Goal: Find contact information: Obtain details needed to contact an individual or organization

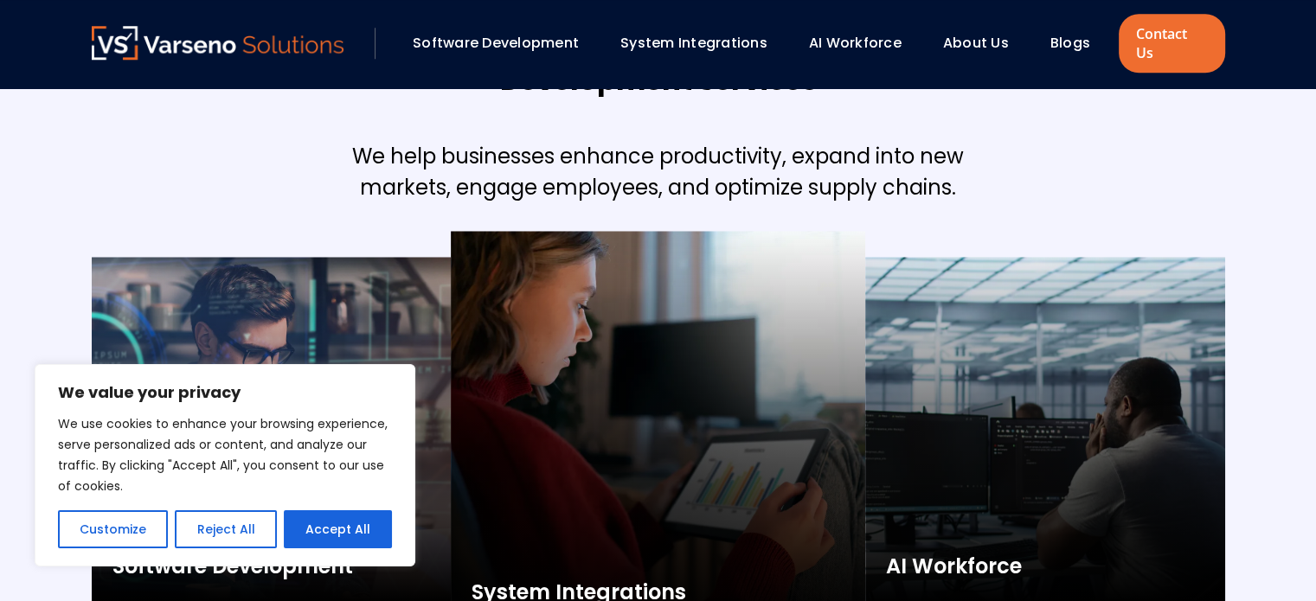
scroll to position [1731, 0]
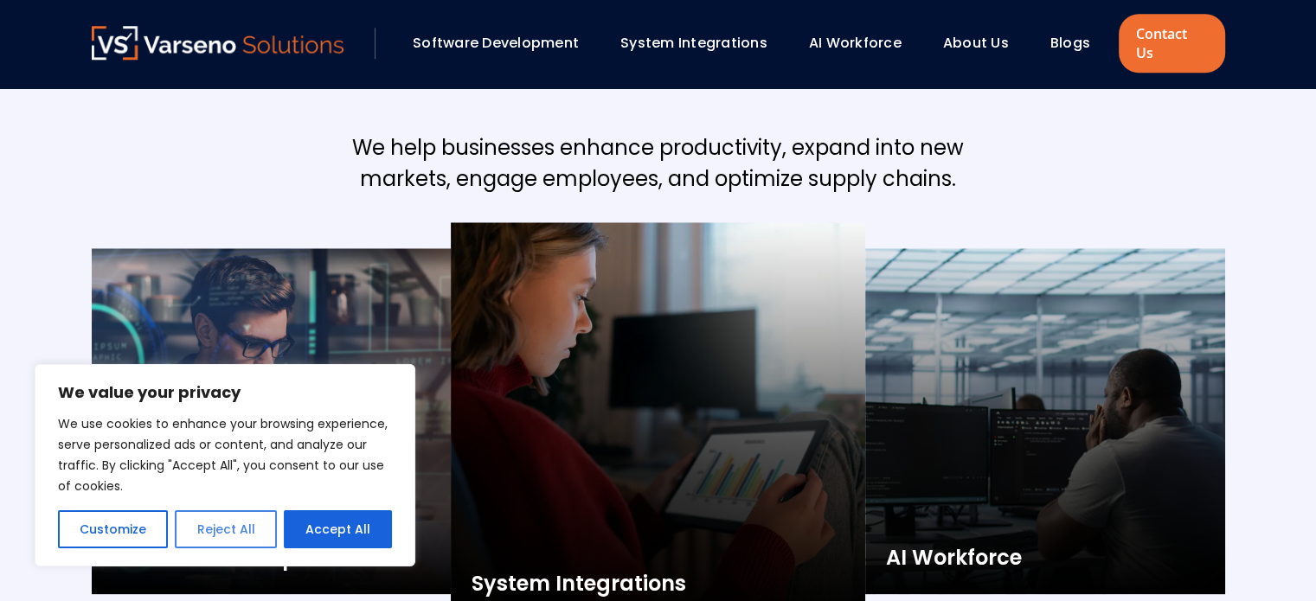
click at [210, 532] on button "Reject All" at bounding box center [225, 530] width 101 height 38
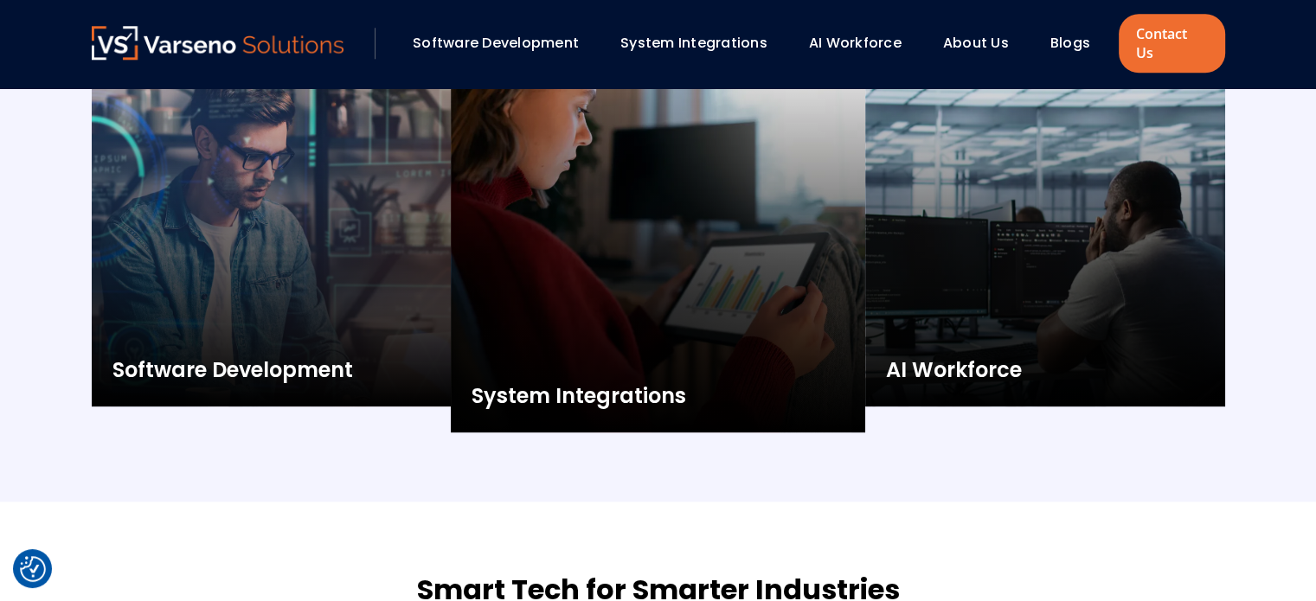
scroll to position [1904, 0]
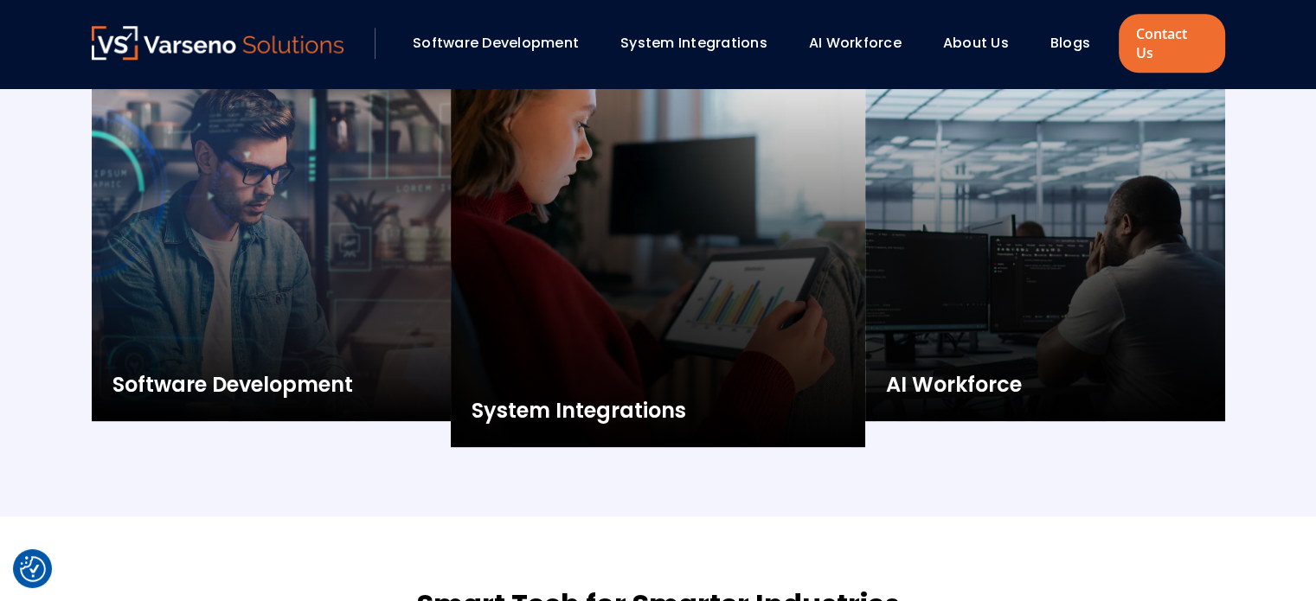
click at [973, 33] on link "About Us" at bounding box center [976, 43] width 66 height 20
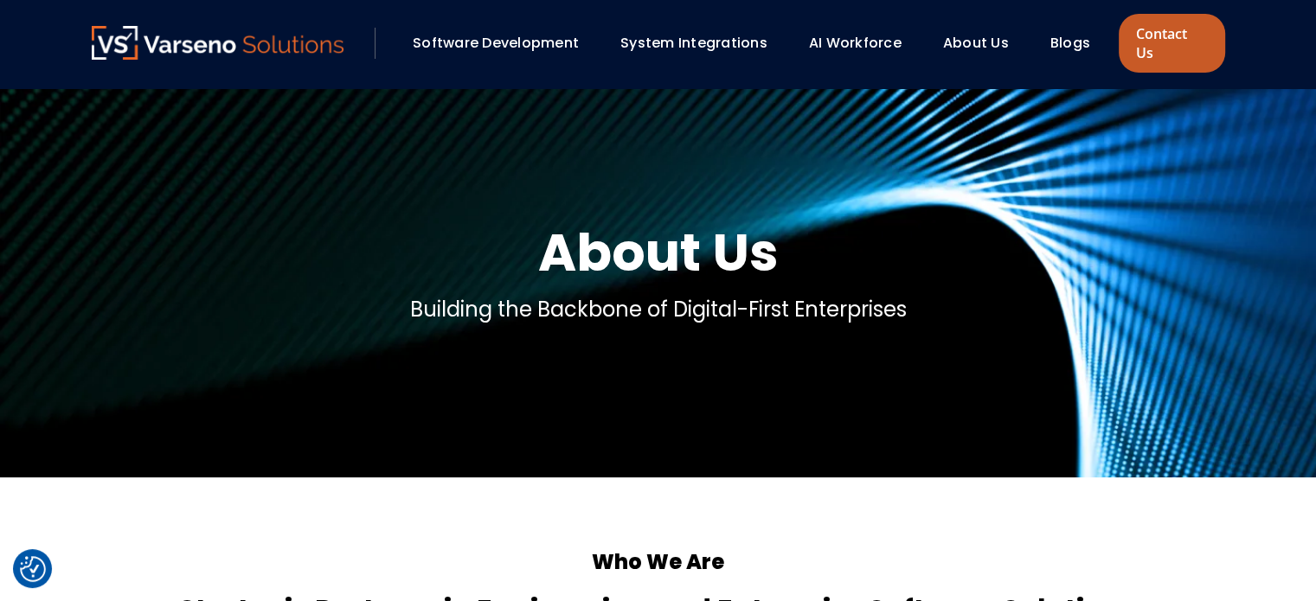
click at [1179, 22] on link "Contact Us" at bounding box center [1172, 43] width 106 height 59
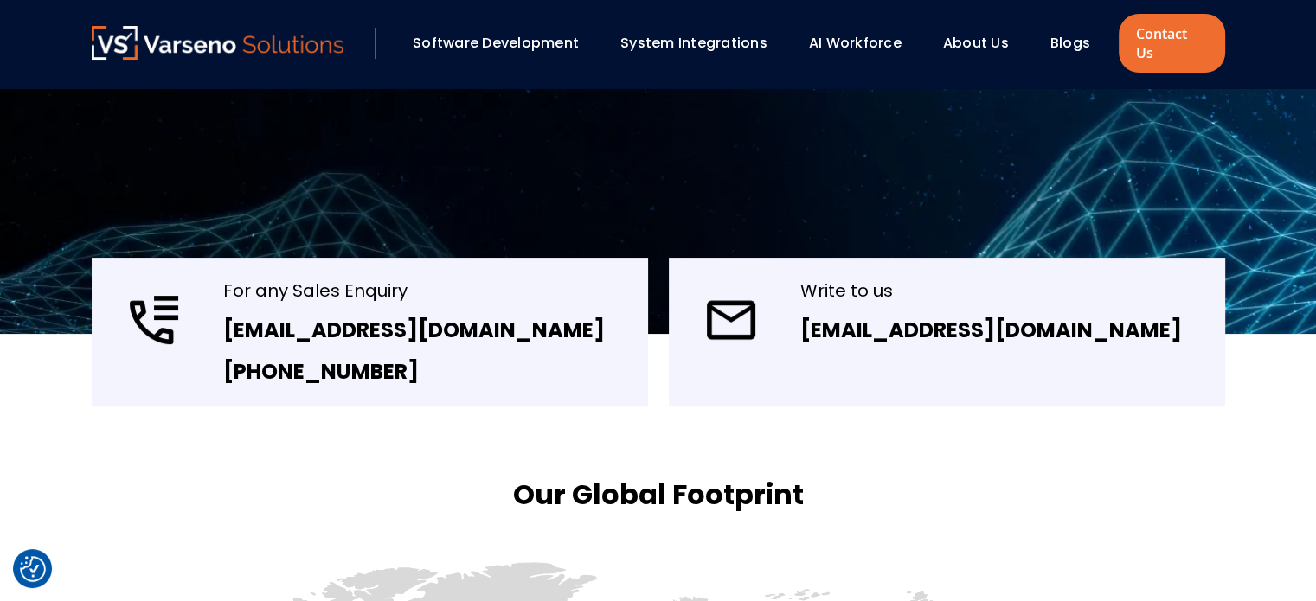
scroll to position [260, 0]
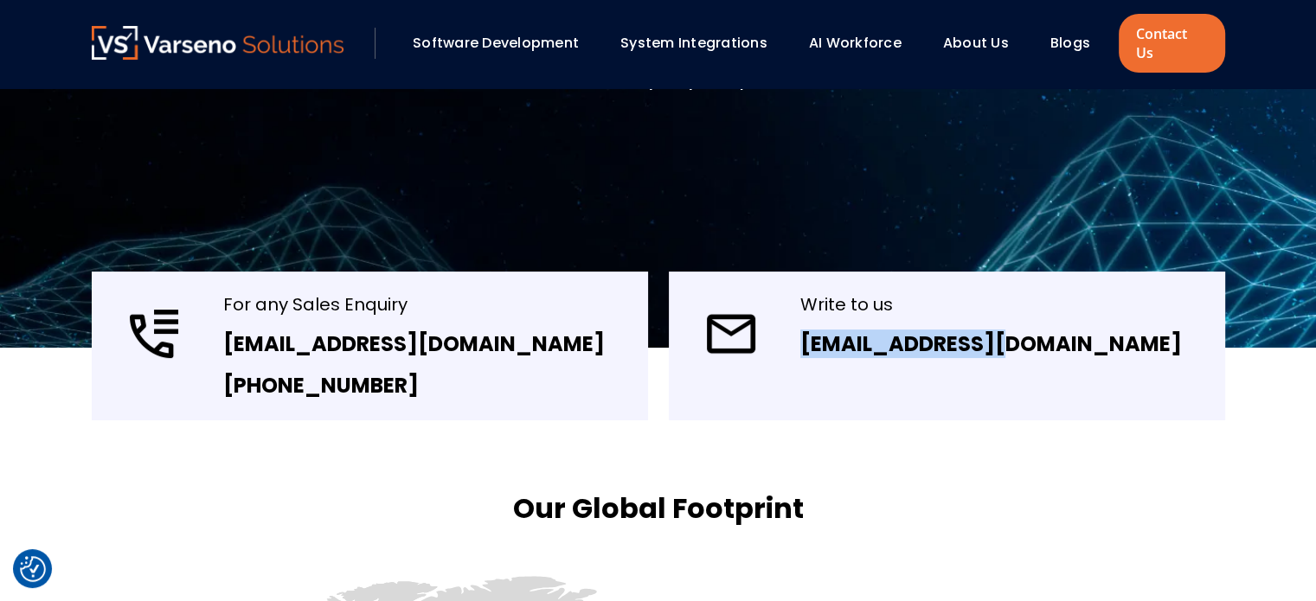
drag, startPoint x: 1015, startPoint y: 328, endPoint x: 795, endPoint y: 323, distance: 219.8
click at [795, 323] on div "Write to us [EMAIL_ADDRESS][DOMAIN_NAME]" at bounding box center [947, 346] width 556 height 149
copy link "[EMAIL_ADDRESS][DOMAIN_NAME]"
click at [979, 33] on link "About Us" at bounding box center [976, 43] width 66 height 20
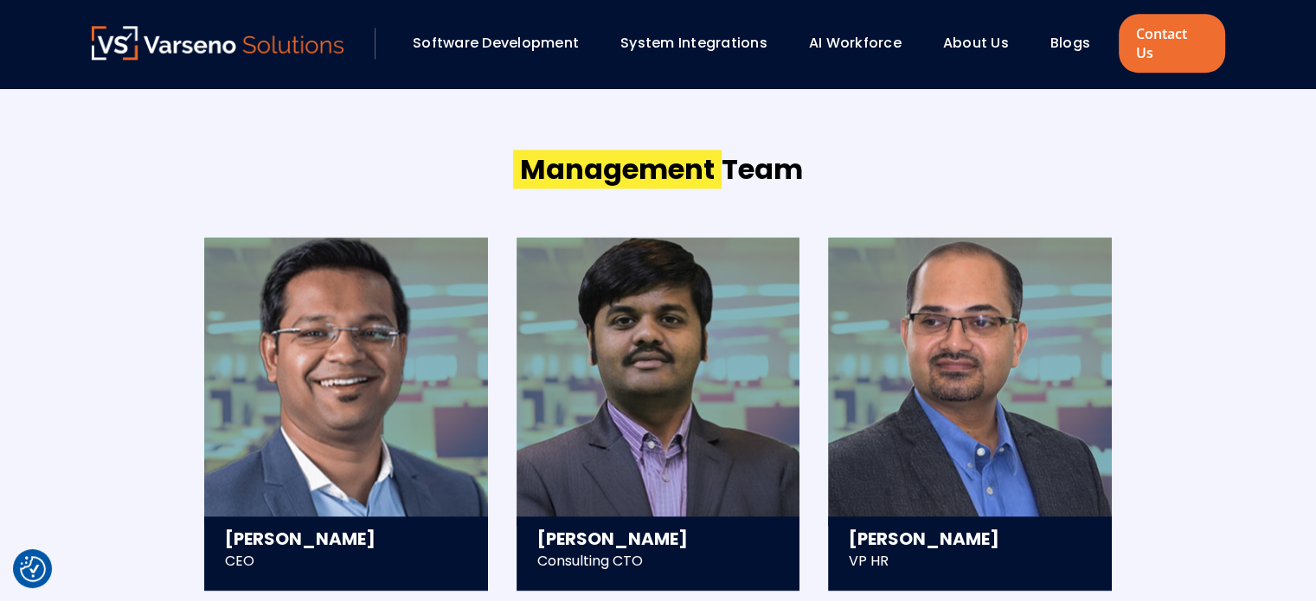
scroll to position [2336, 0]
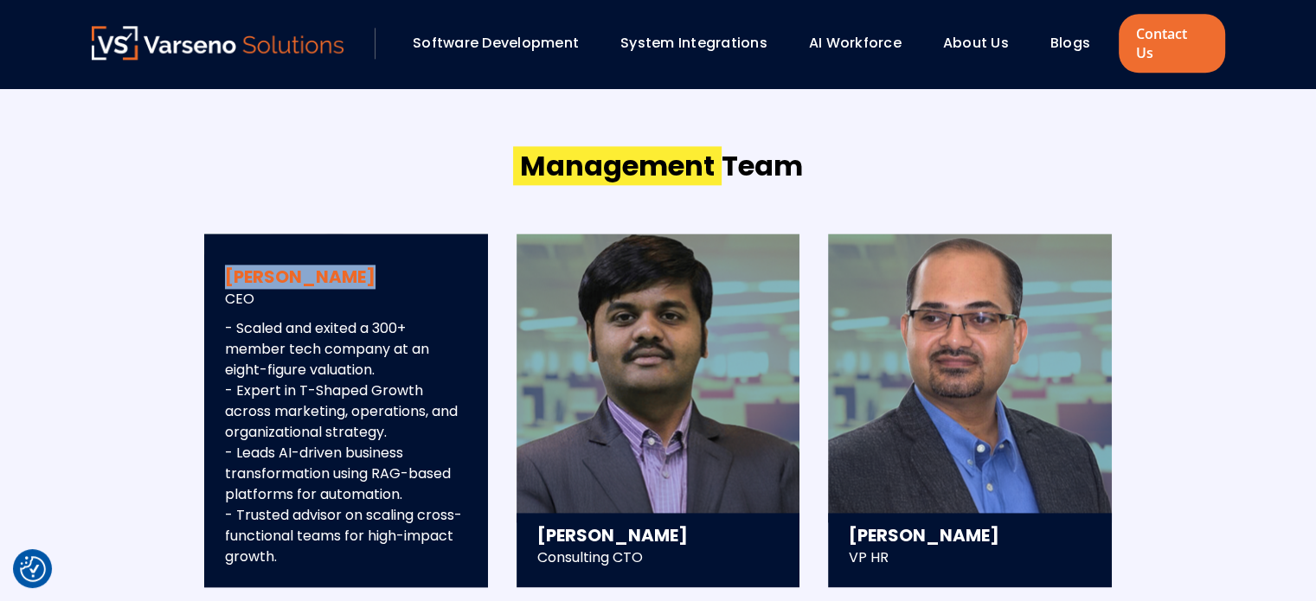
drag, startPoint x: 226, startPoint y: 255, endPoint x: 350, endPoint y: 254, distance: 124.6
click at [350, 265] on h3 "Saurav Mishra" at bounding box center [346, 277] width 242 height 24
copy h3 "Saurav Mishra"
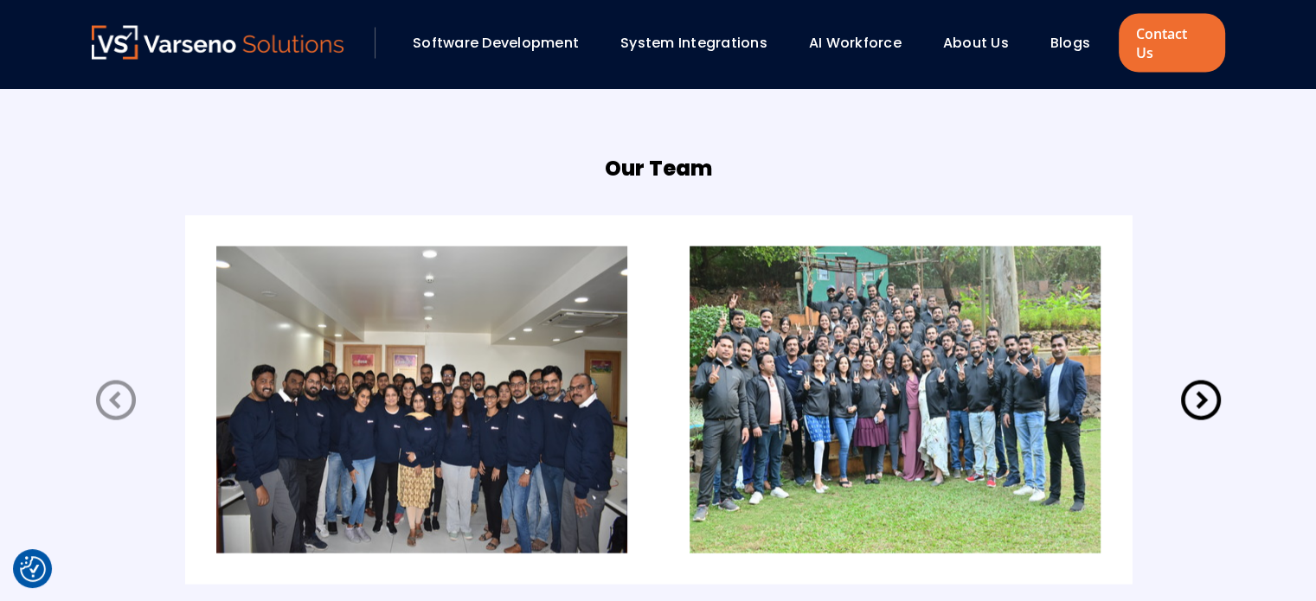
scroll to position [3270, 0]
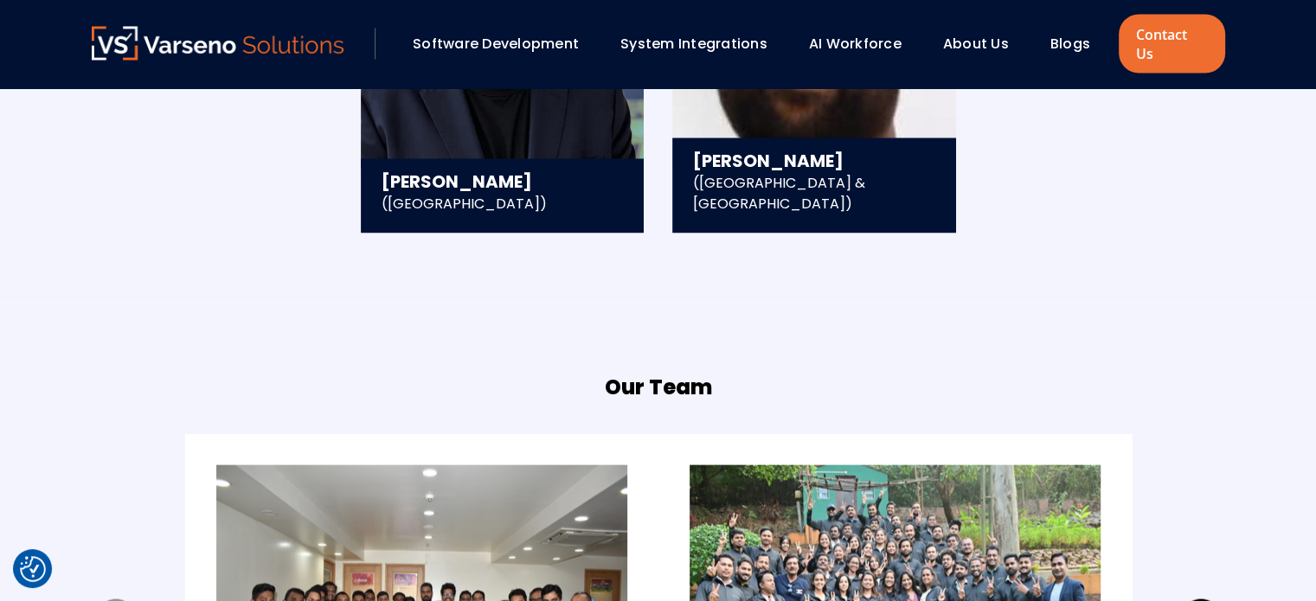
click at [858, 33] on link "AI Workforce" at bounding box center [855, 43] width 93 height 20
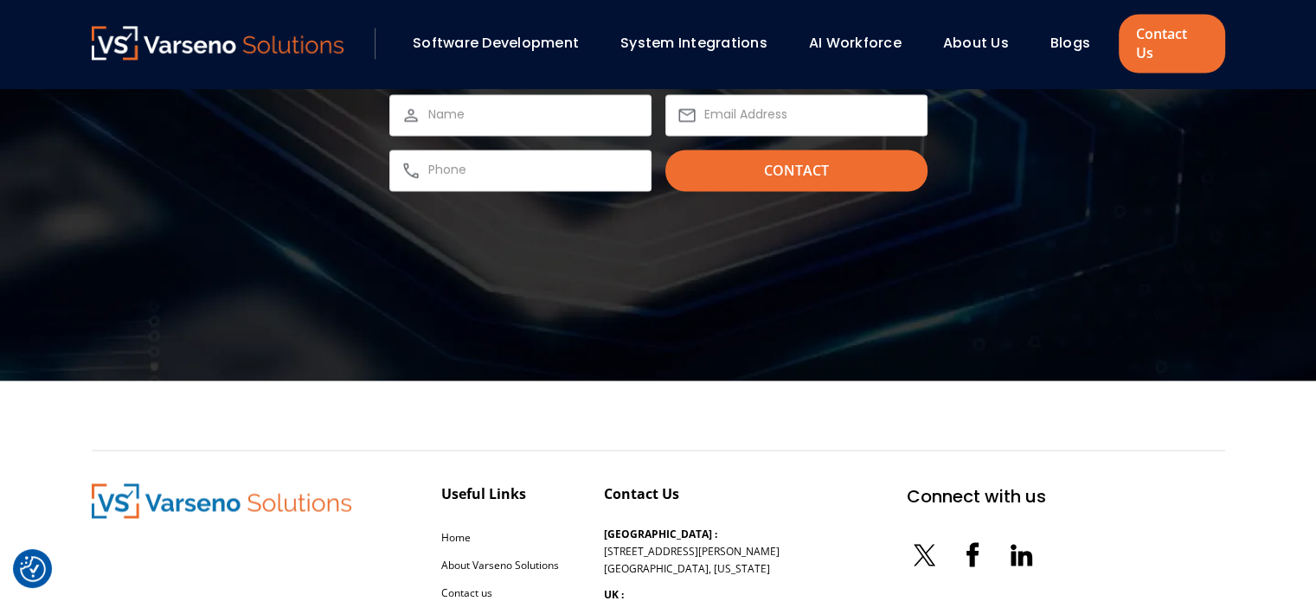
scroll to position [2786, 0]
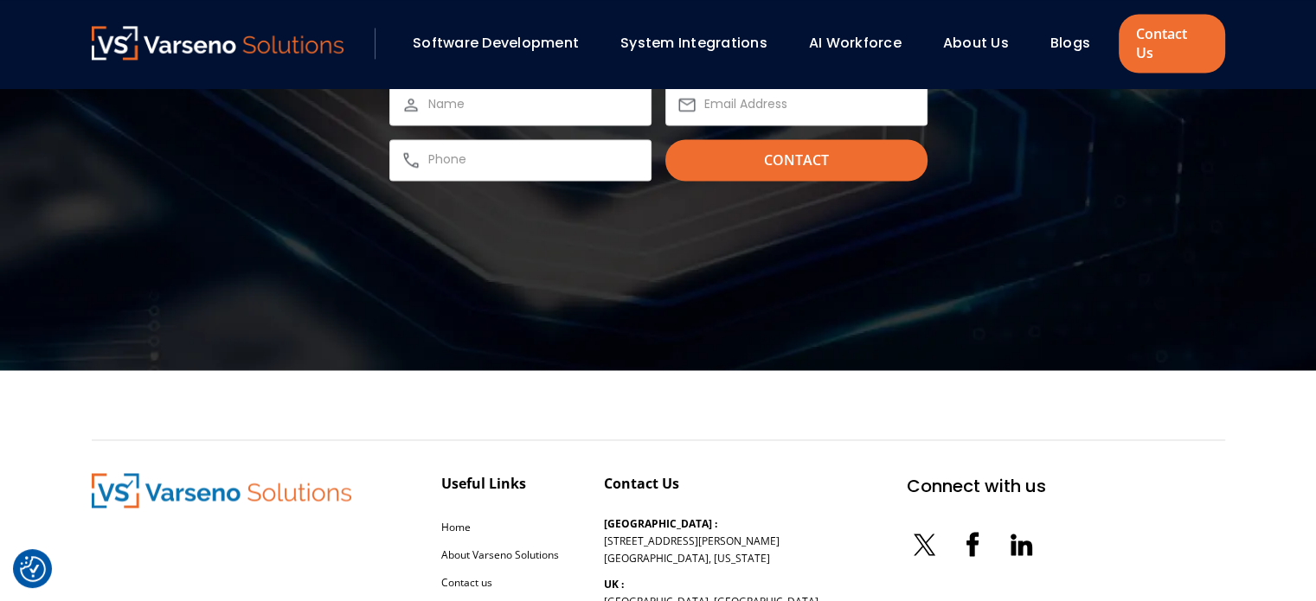
click at [989, 40] on link "About Us" at bounding box center [976, 43] width 66 height 20
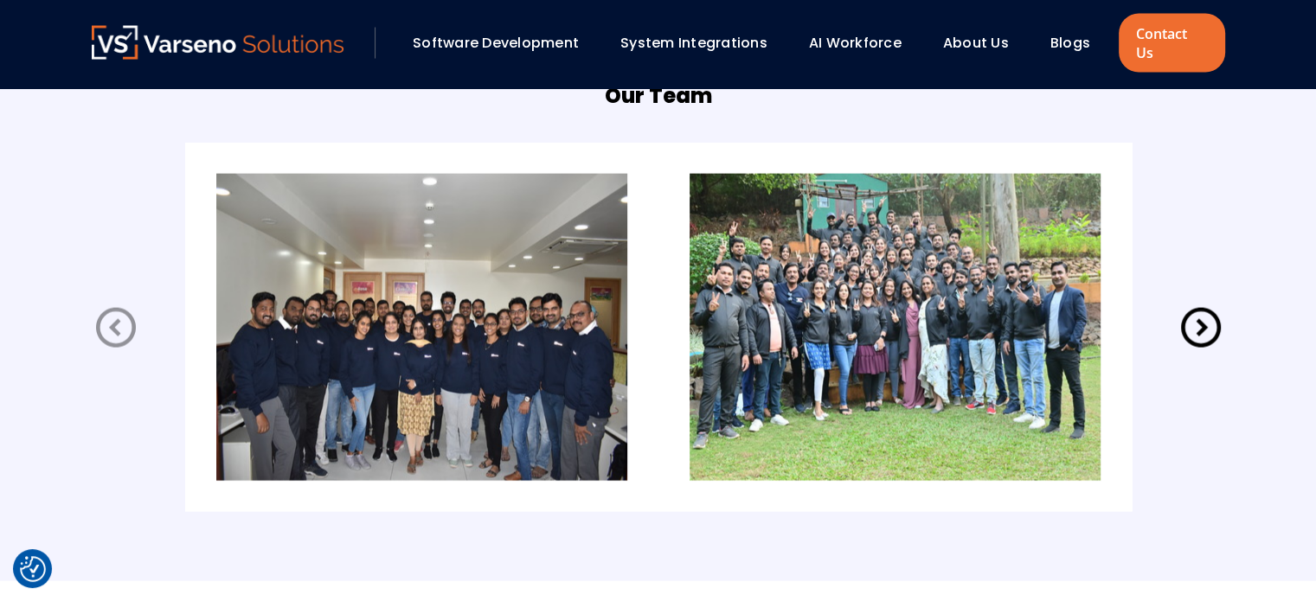
scroll to position [3526, 0]
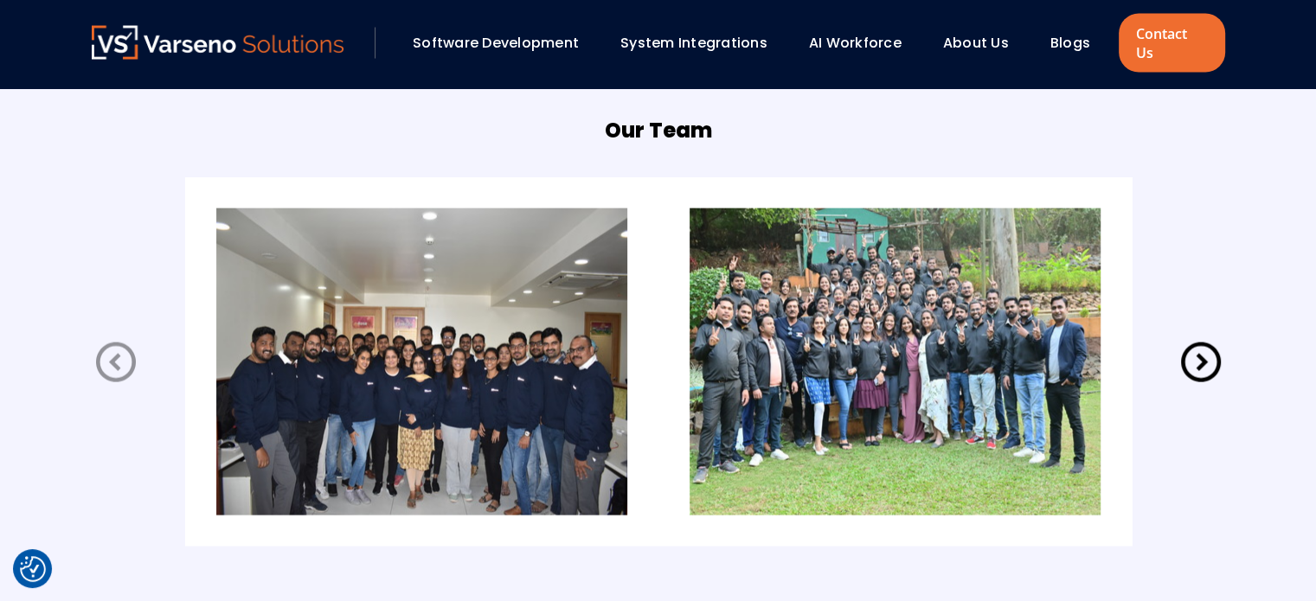
click at [1205, 345] on icon at bounding box center [1201, 362] width 48 height 48
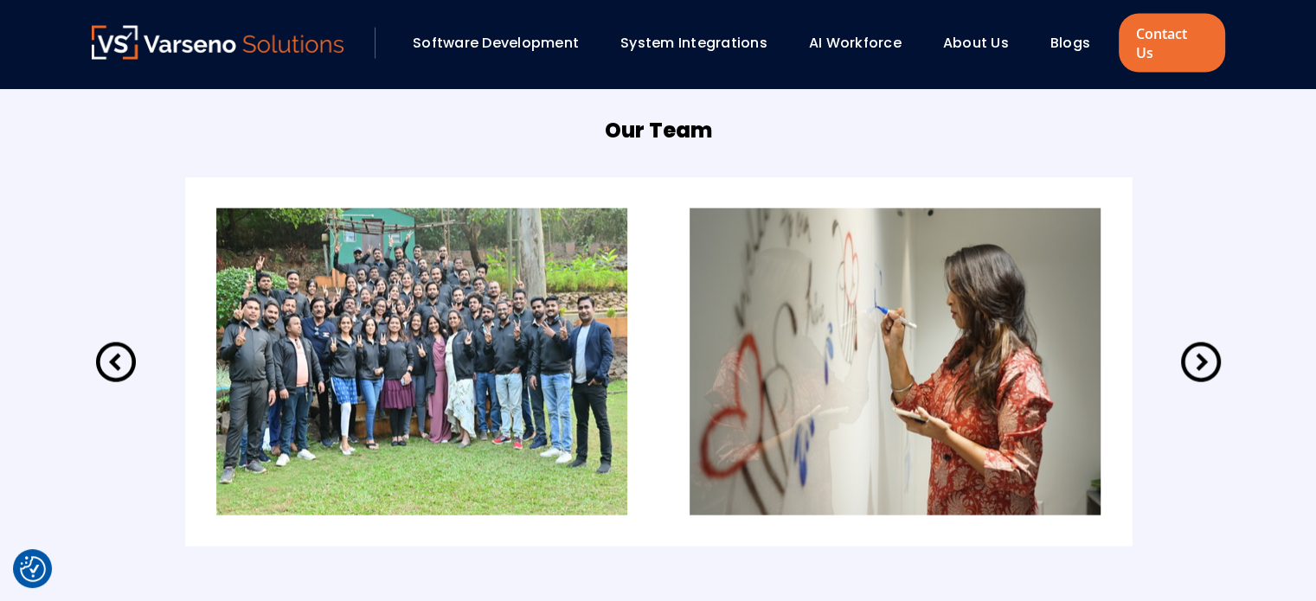
click at [1205, 345] on icon at bounding box center [1201, 362] width 48 height 48
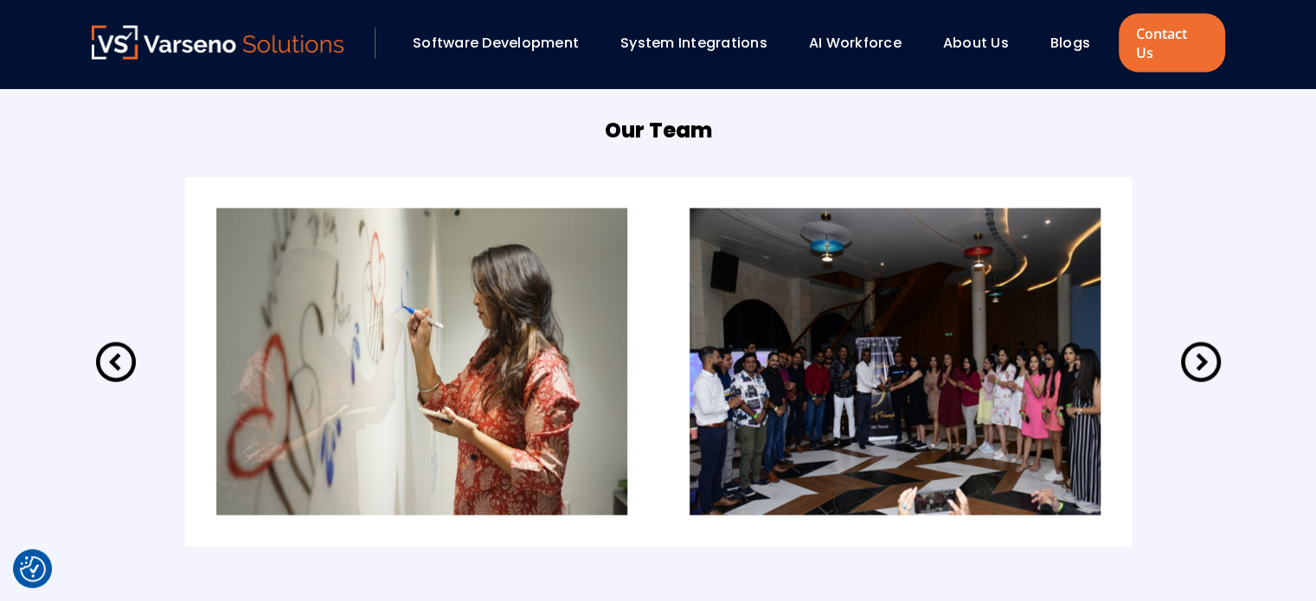
click at [1205, 345] on icon at bounding box center [1201, 362] width 48 height 48
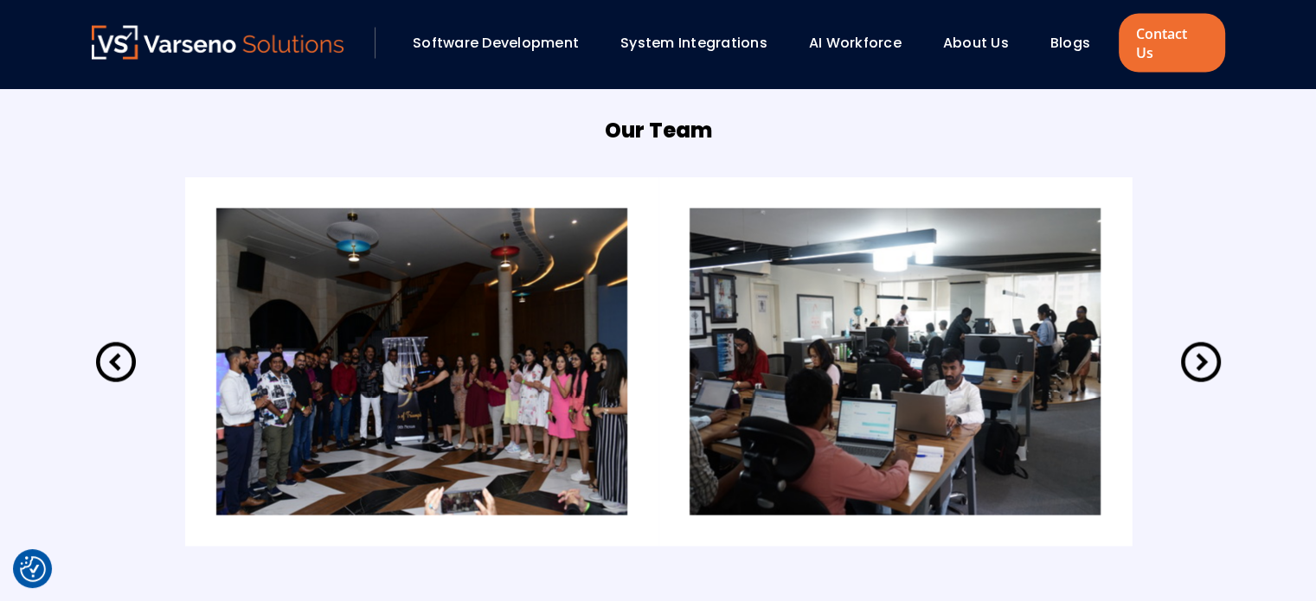
click at [1205, 345] on icon at bounding box center [1201, 362] width 48 height 48
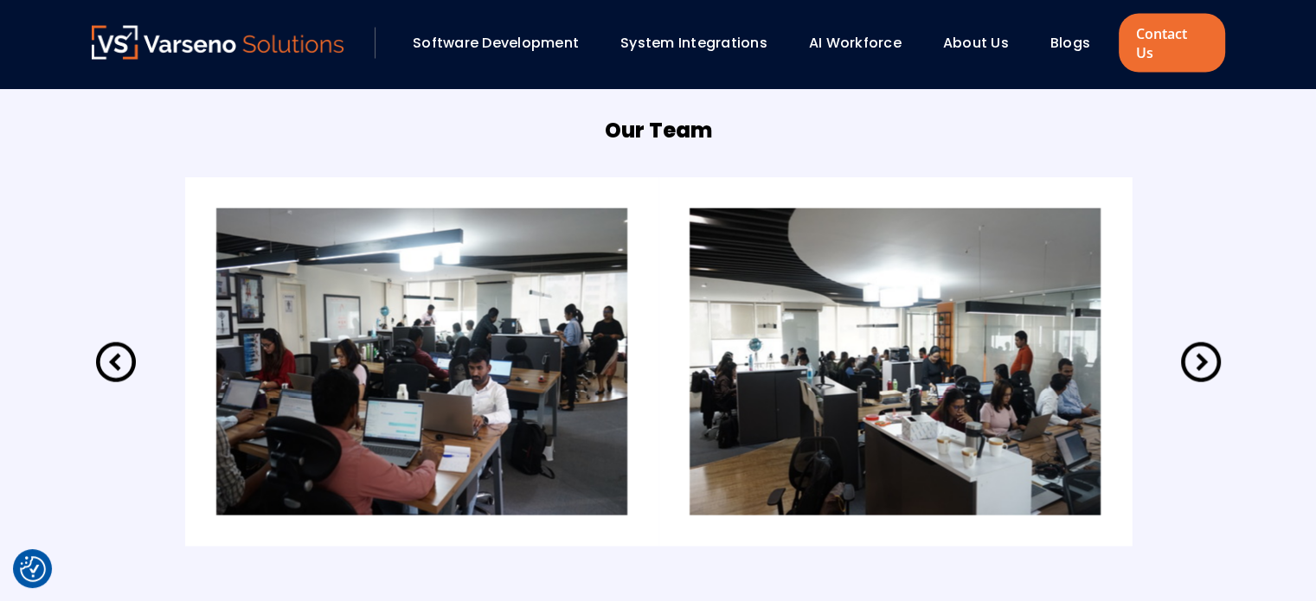
click at [1205, 345] on icon at bounding box center [1201, 362] width 48 height 48
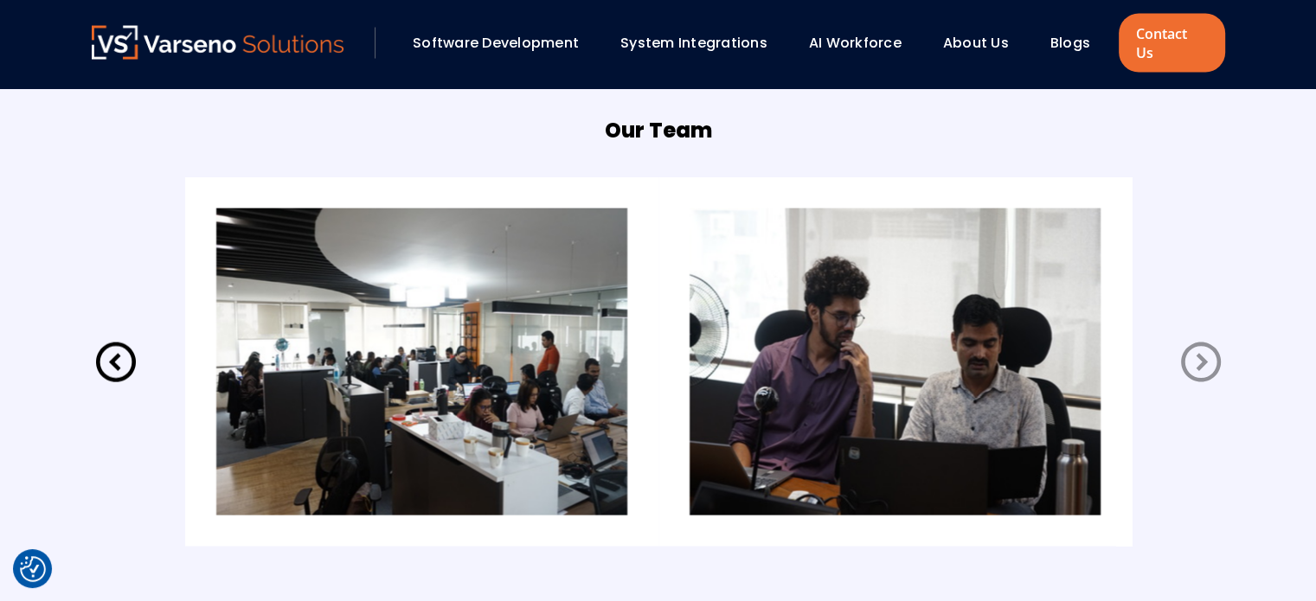
click at [1205, 345] on icon at bounding box center [1201, 362] width 48 height 48
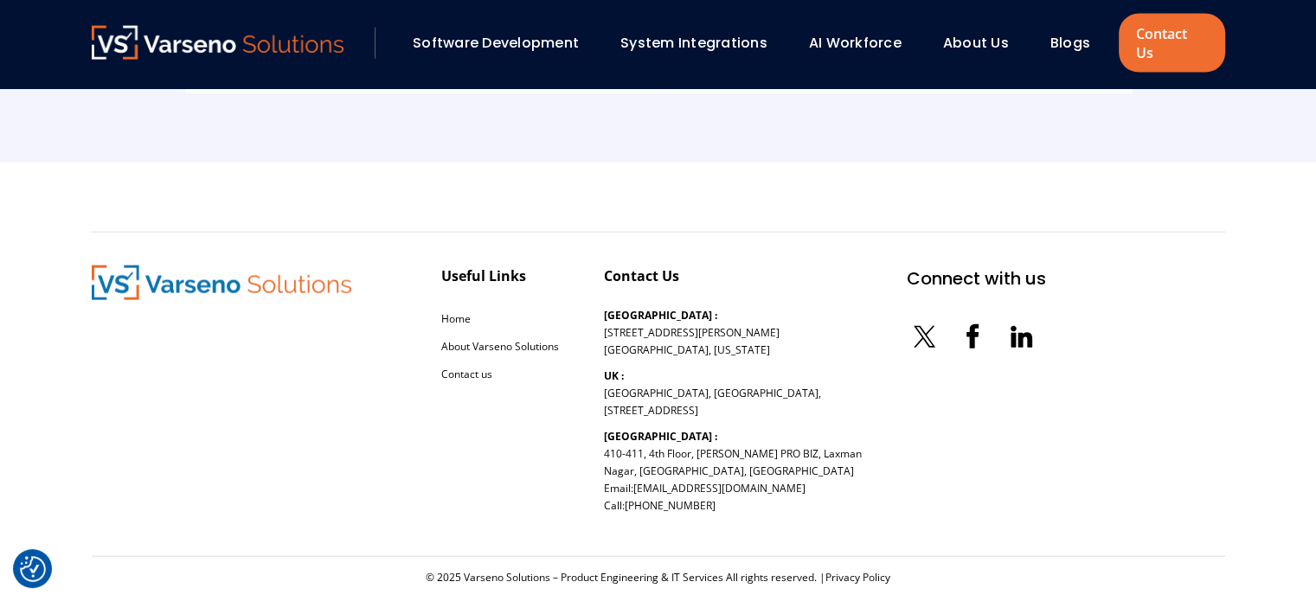
scroll to position [3994, 0]
